Goal: Task Accomplishment & Management: Manage account settings

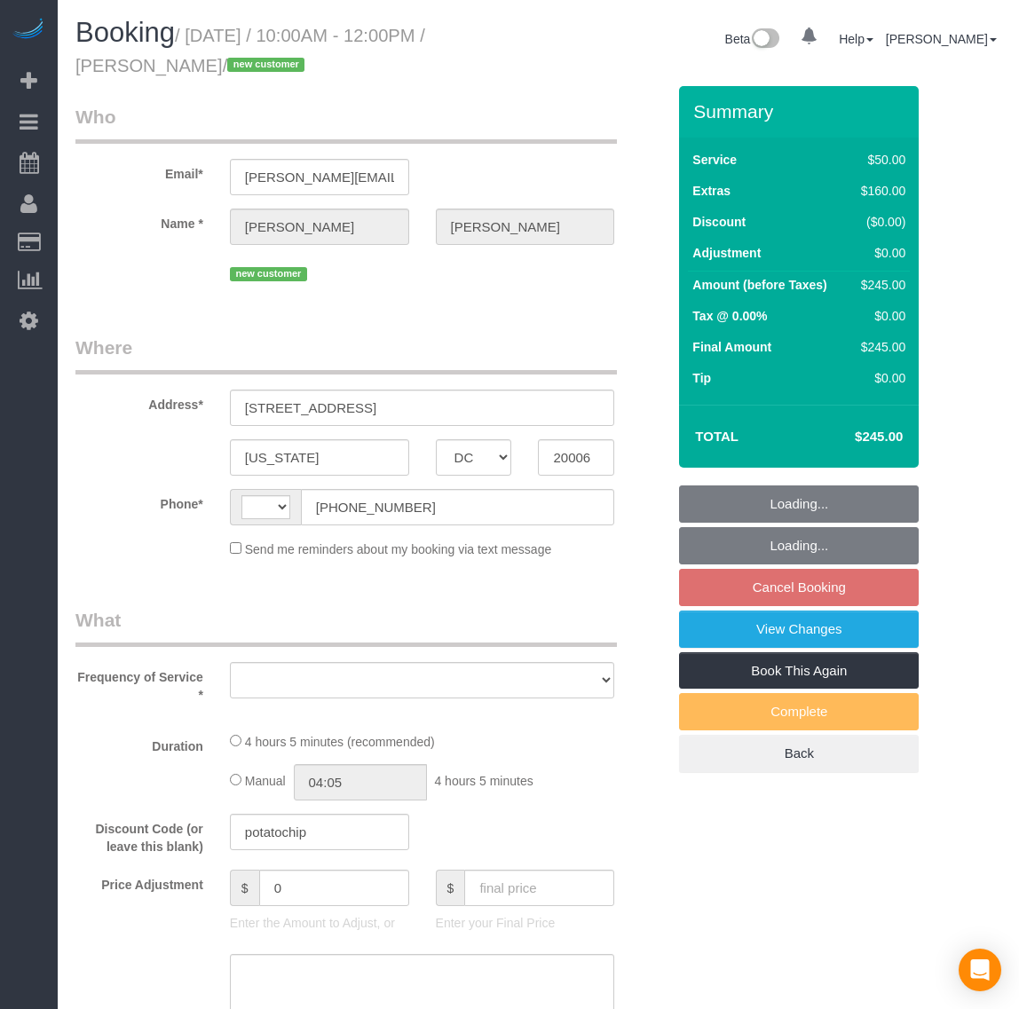
select select "DC"
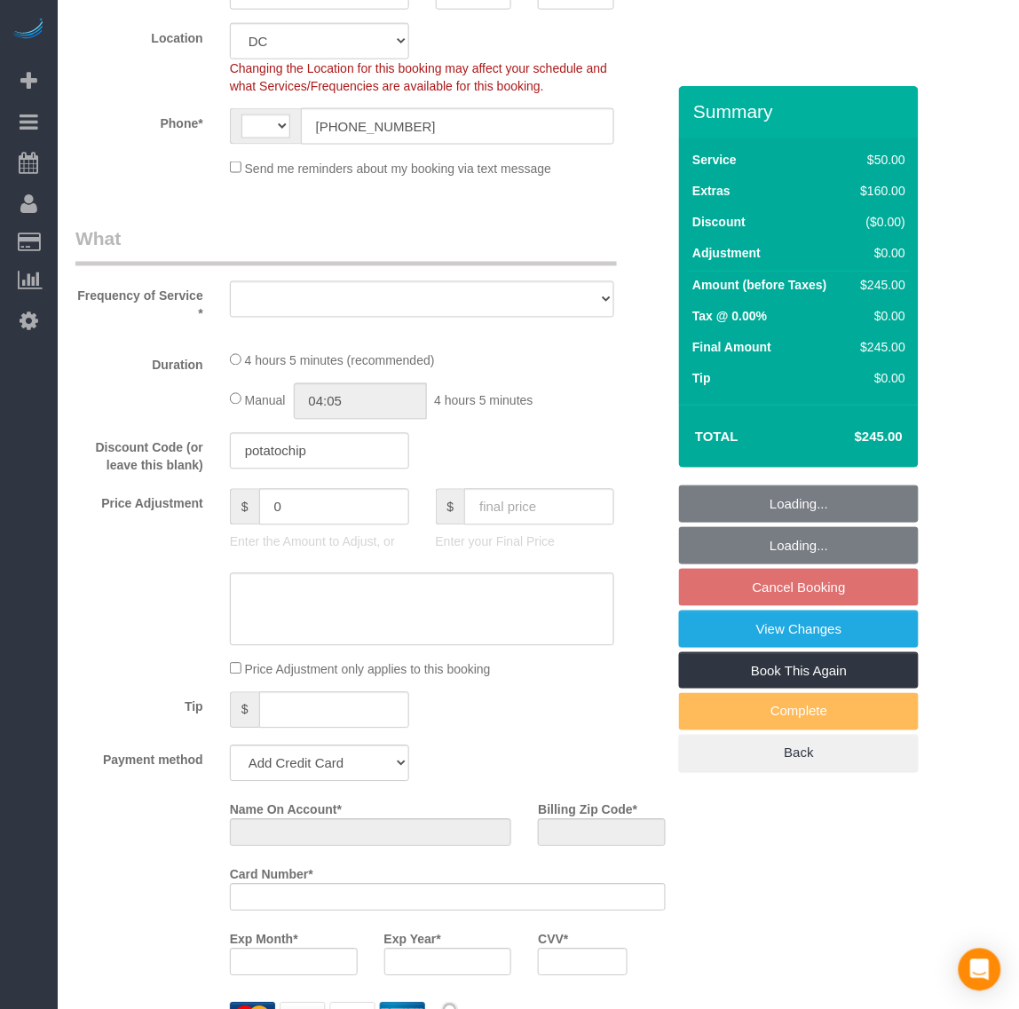
select select "string:[GEOGRAPHIC_DATA]"
select select "object:936"
select select "string:fspay-e11ad270-71d2-4f6a-a1b5-448bea898198"
select select "1"
select select "number:1"
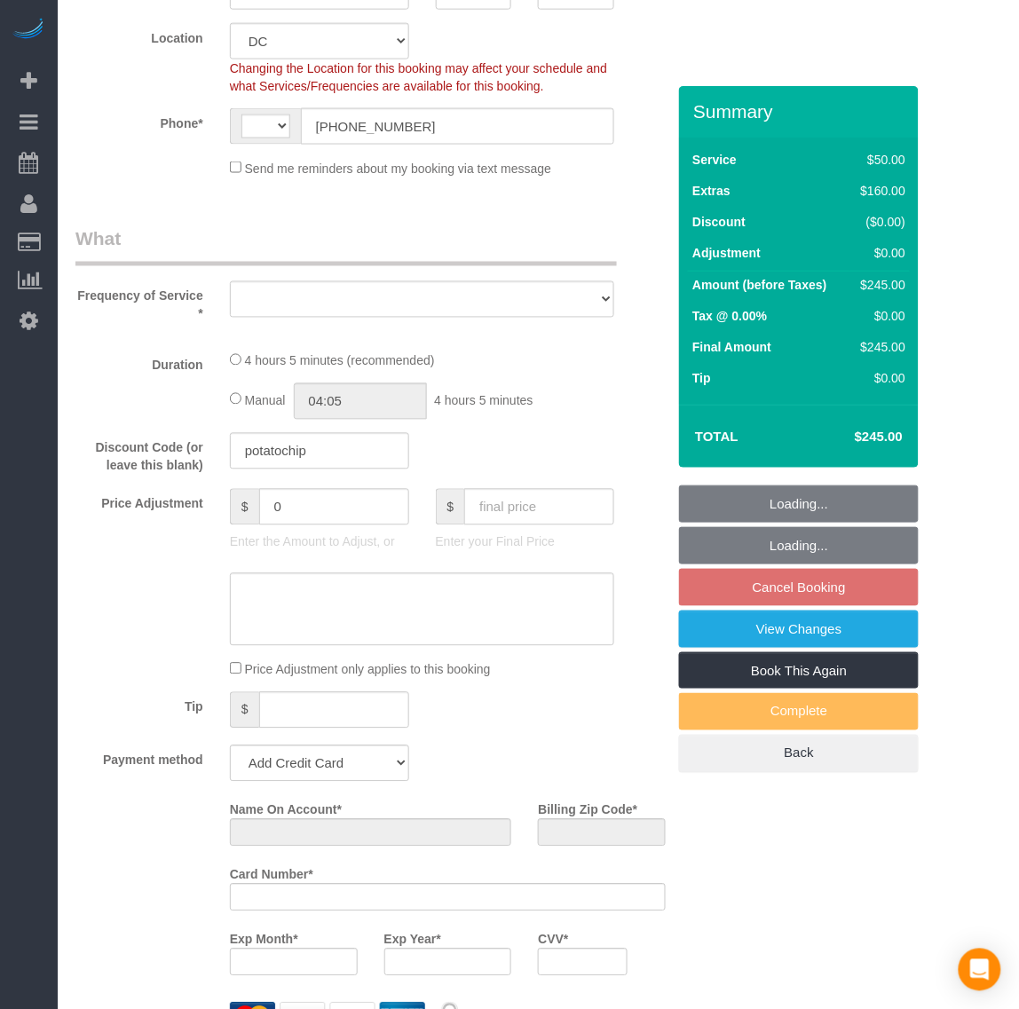
select select "number:27"
select select "number:35"
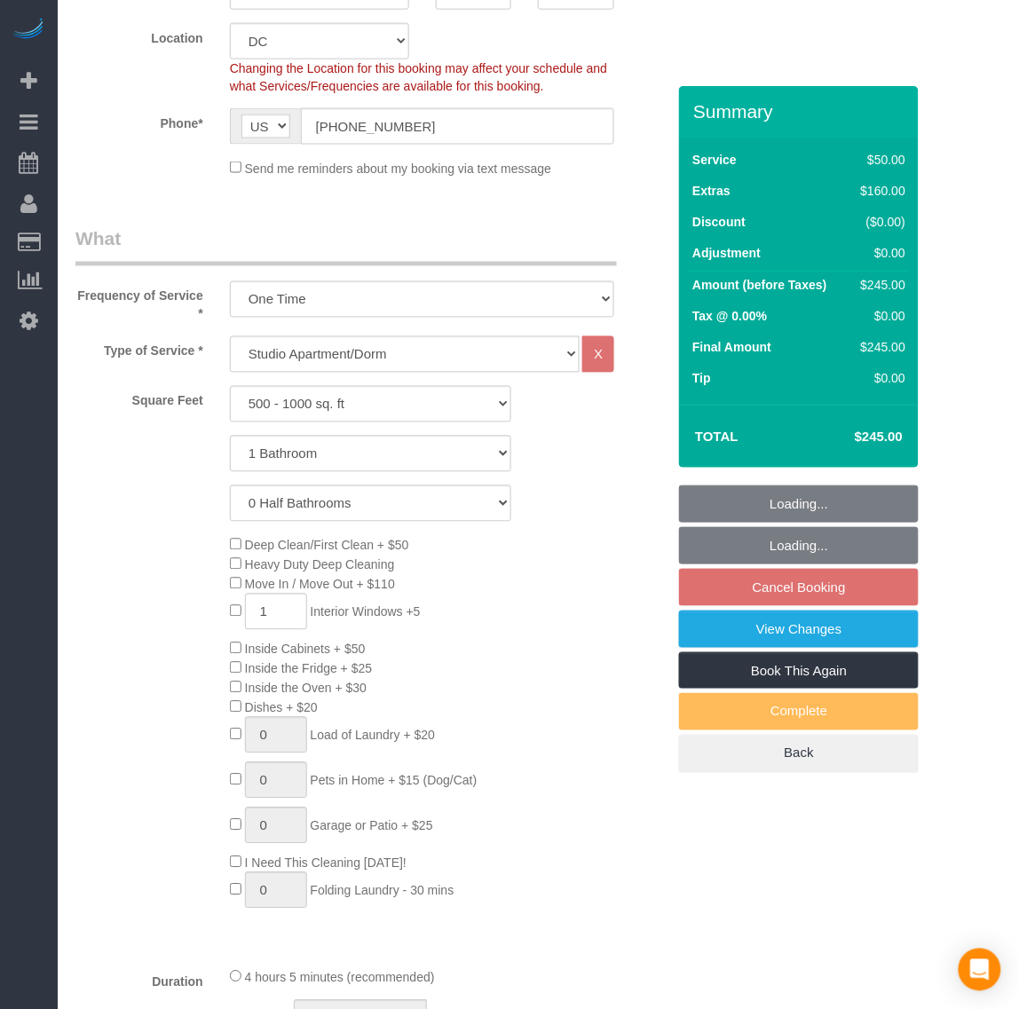
scroll to position [666, 0]
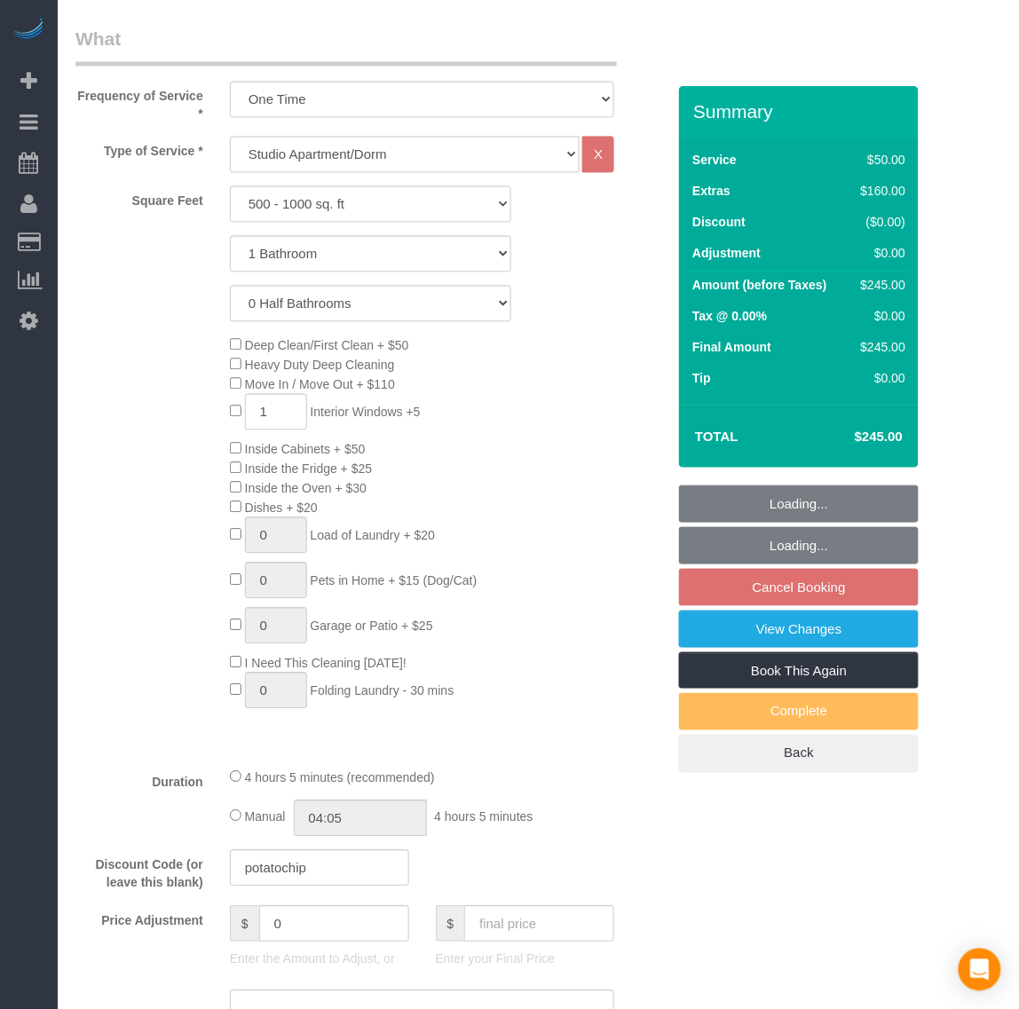
select select "object:941"
select select "spot2"
select select "1"
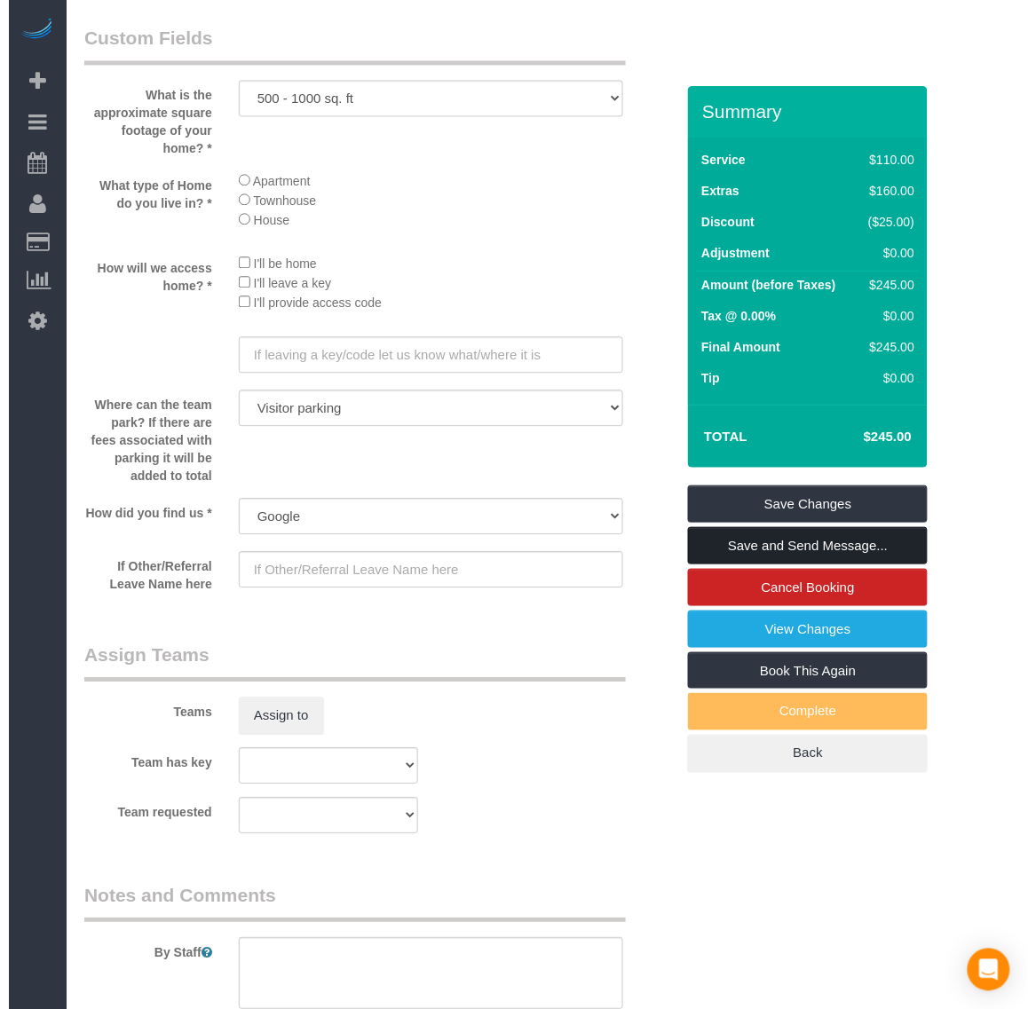
scroll to position [1994, 0]
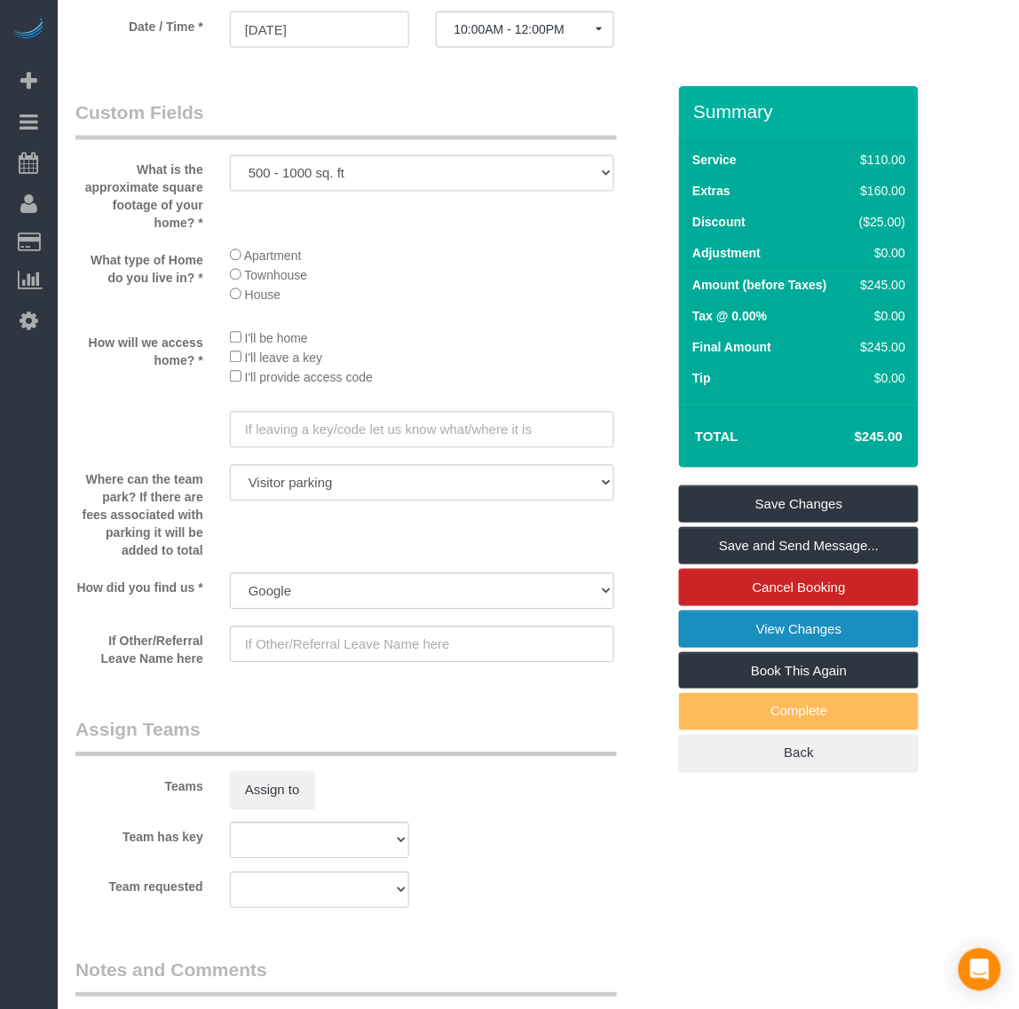
click at [817, 626] on link "View Changes" at bounding box center [799, 629] width 240 height 37
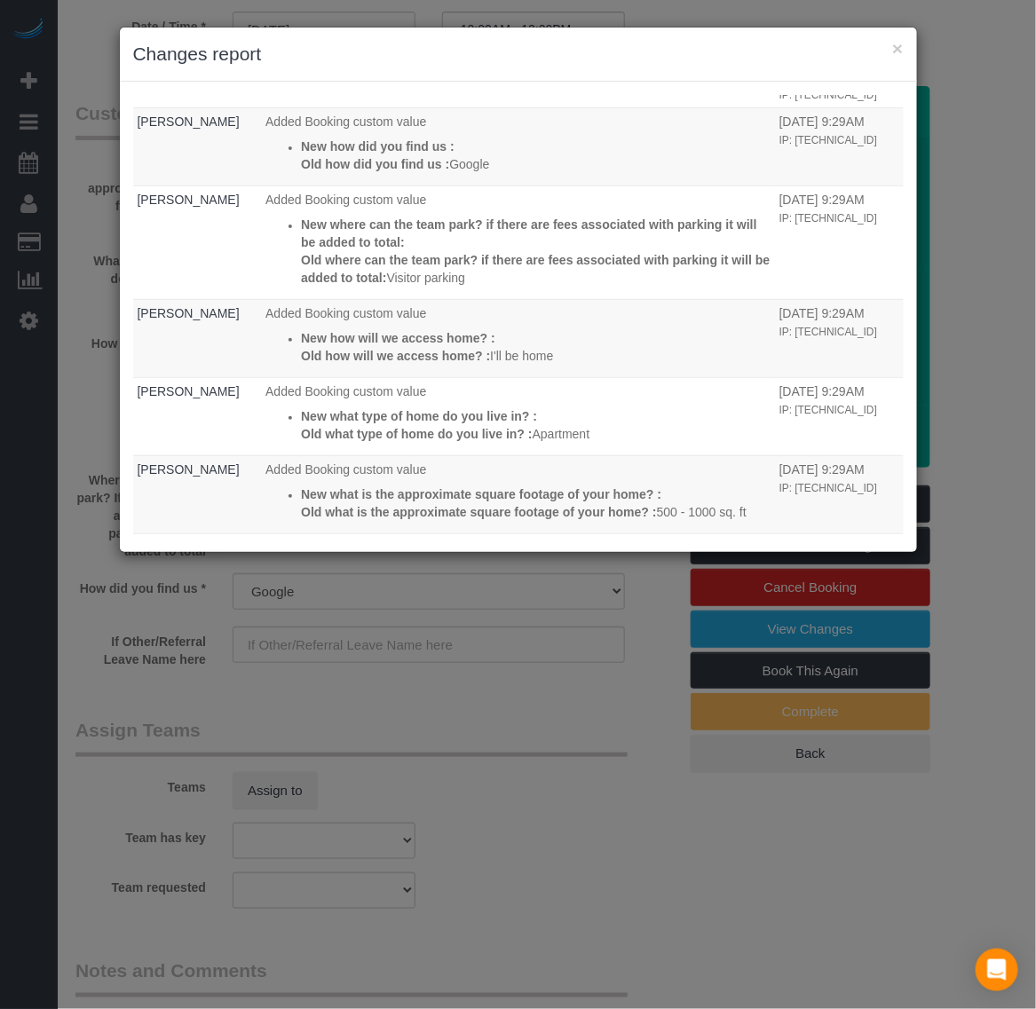
scroll to position [0, 0]
